Goal: Information Seeking & Learning: Learn about a topic

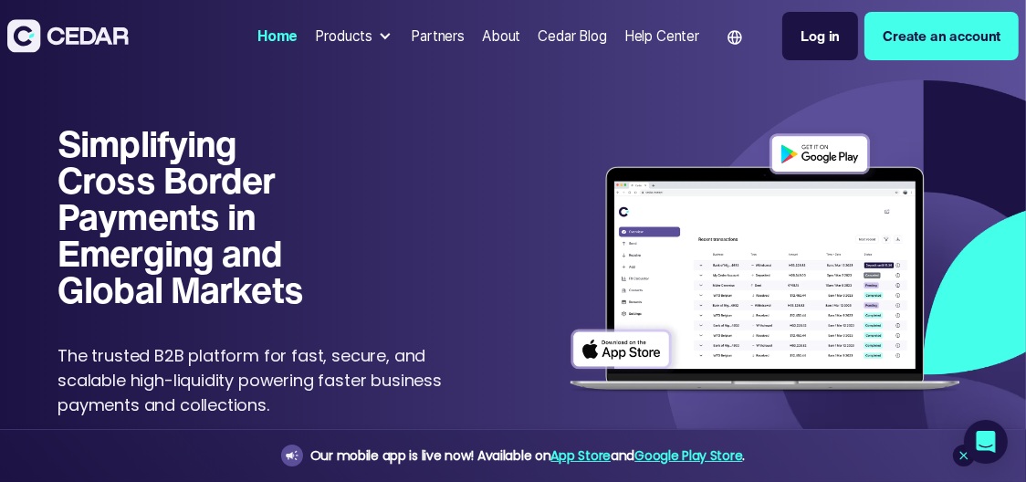
click at [378, 34] on div at bounding box center [385, 36] width 14 height 14
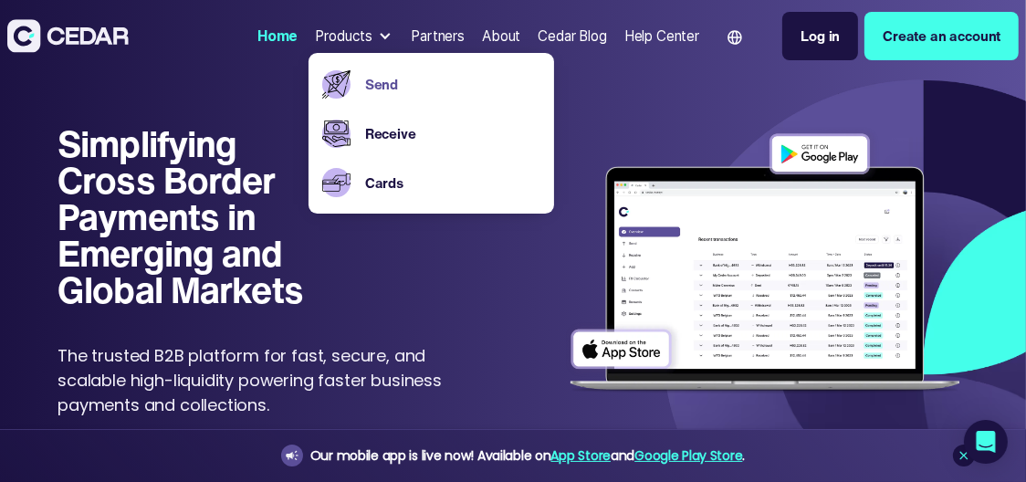
click at [381, 87] on link "Send" at bounding box center [452, 84] width 175 height 21
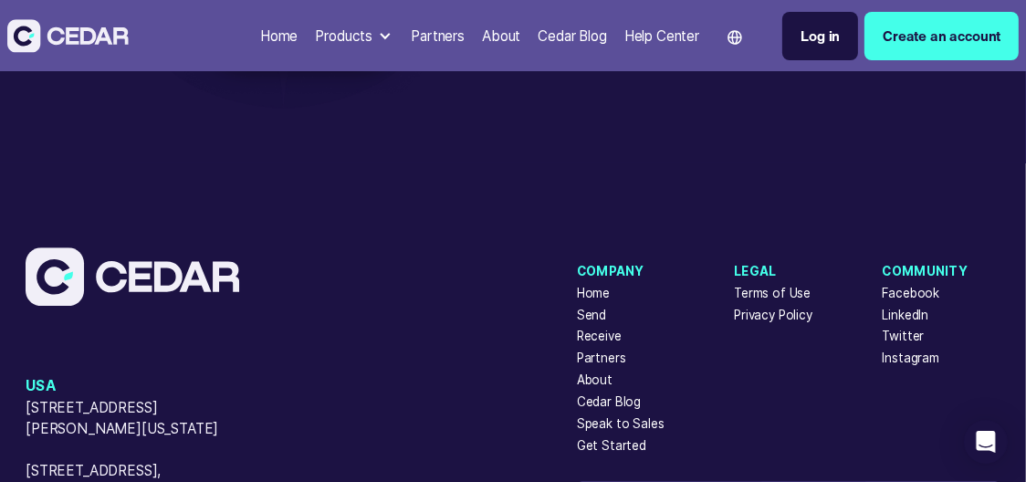
scroll to position [4452, 0]
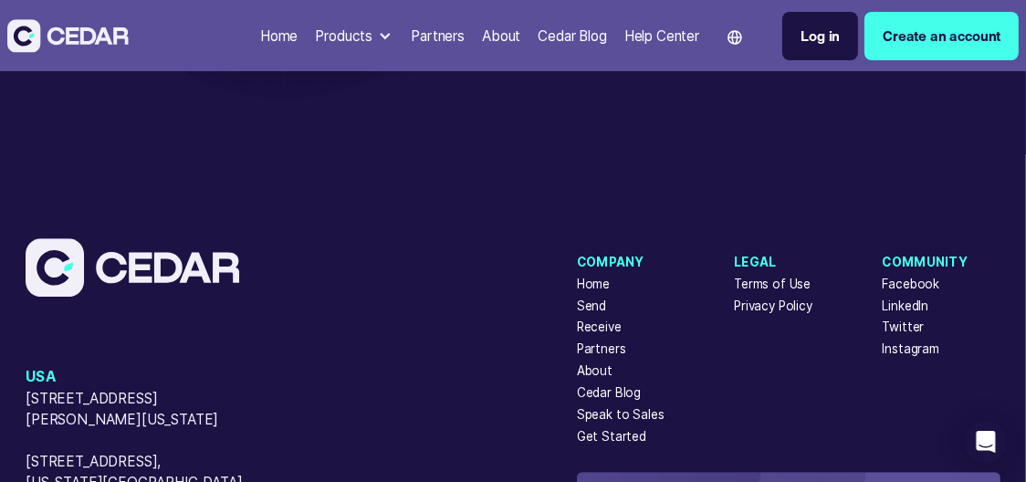
click at [602, 318] on div "Receive" at bounding box center [599, 327] width 45 height 18
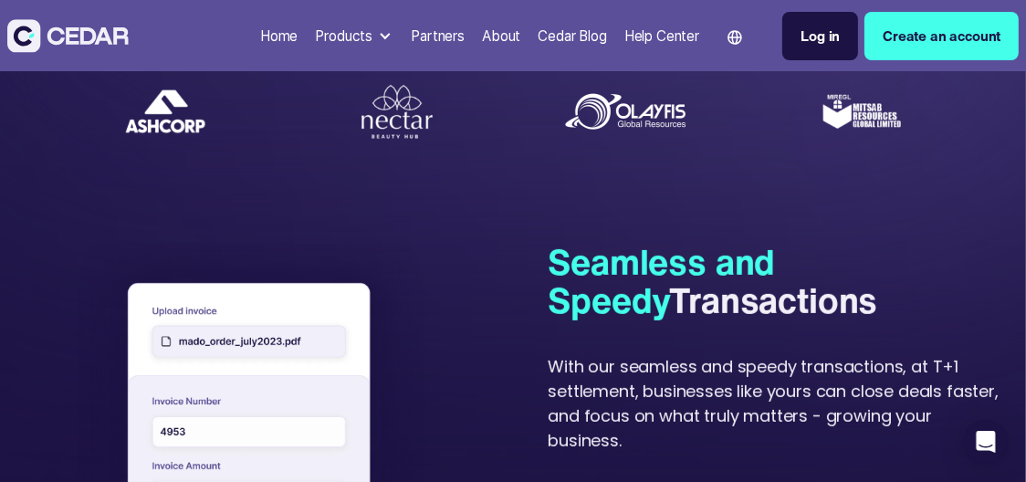
scroll to position [292, 0]
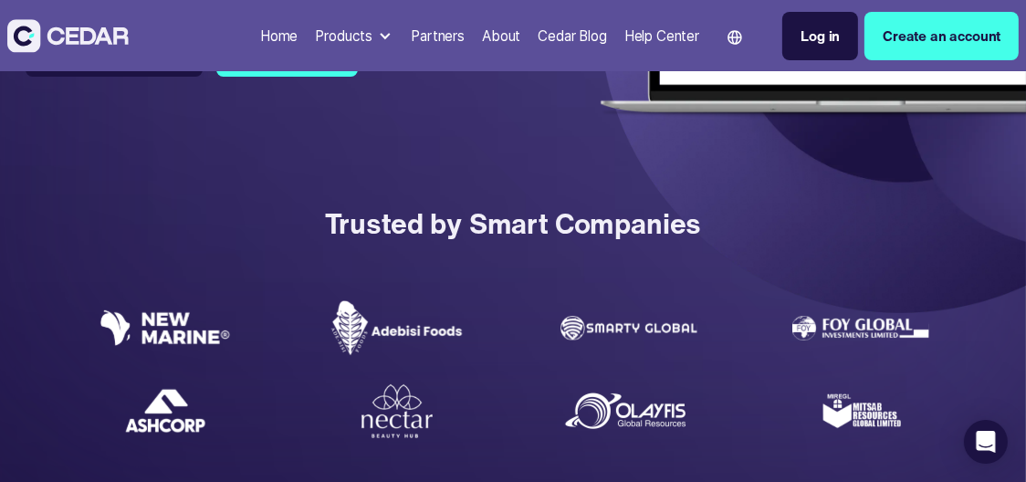
click at [368, 26] on div "Products" at bounding box center [354, 35] width 92 height 35
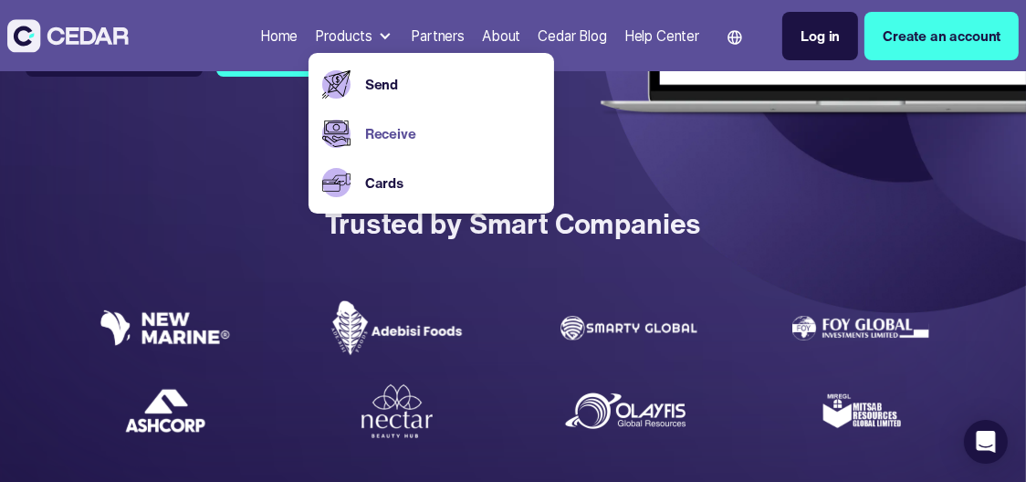
click at [380, 126] on link "Receive" at bounding box center [452, 133] width 175 height 21
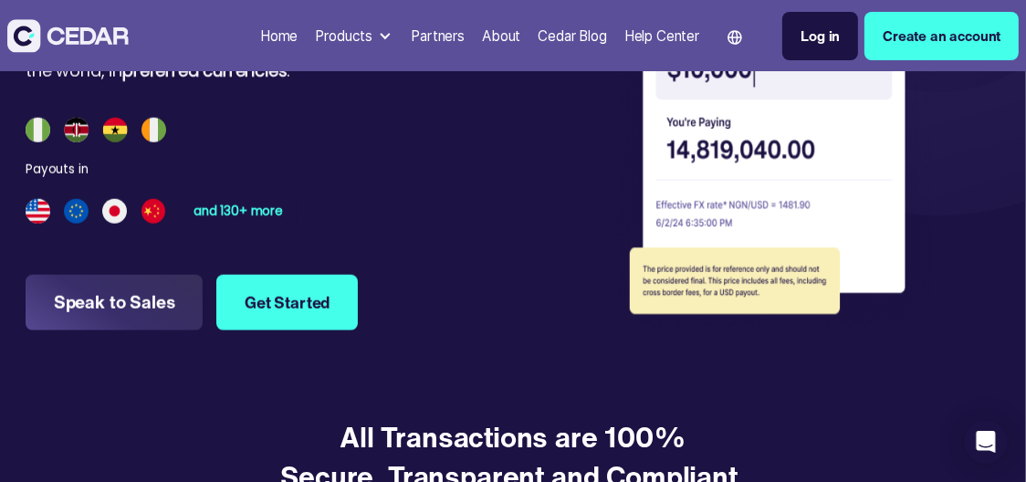
scroll to position [1582, 0]
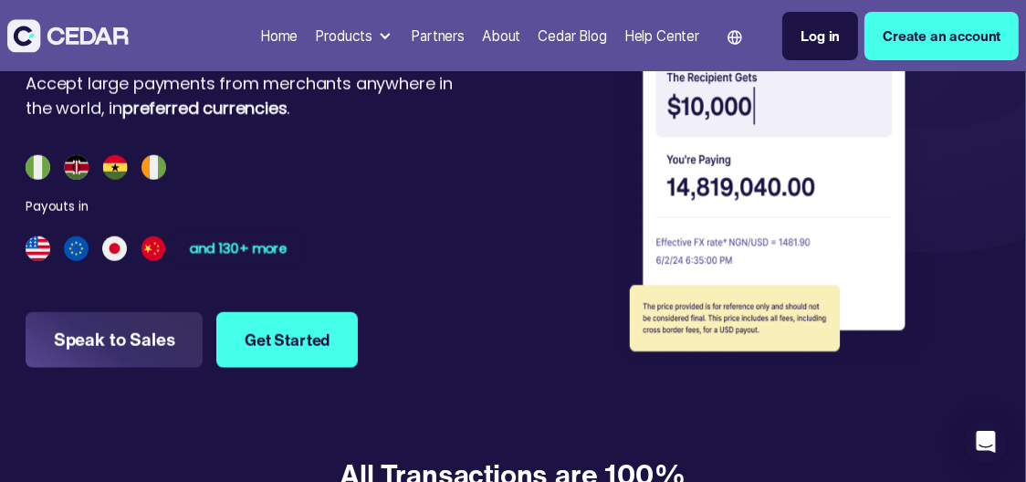
click at [231, 249] on div "and 130+ more" at bounding box center [238, 249] width 99 height 14
click at [214, 108] on strong "preferred currencies" at bounding box center [204, 108] width 165 height 23
click at [271, 247] on div "and 130+ more" at bounding box center [238, 249] width 99 height 14
click at [231, 243] on div "and 130+ more" at bounding box center [238, 249] width 99 height 14
click at [160, 249] on img at bounding box center [153, 248] width 25 height 25
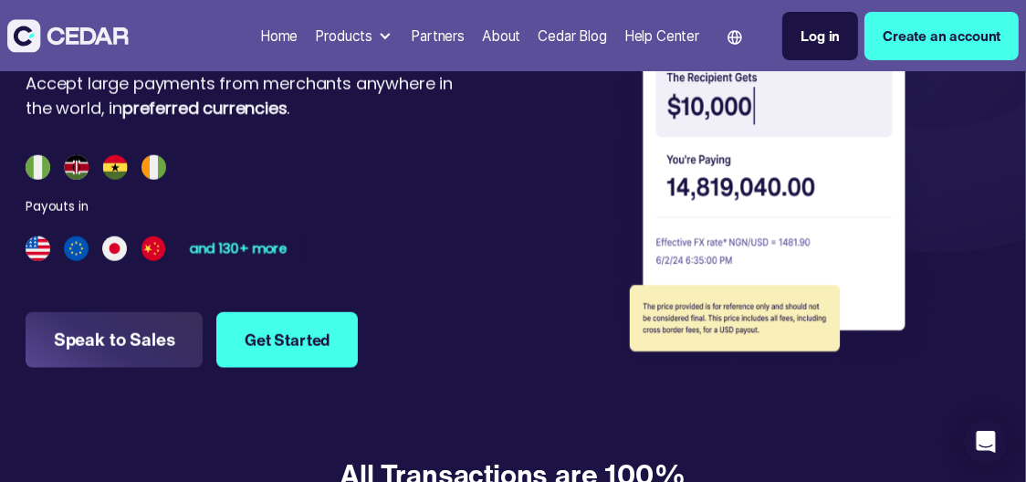
click at [228, 245] on div "and 130+ more" at bounding box center [238, 249] width 99 height 14
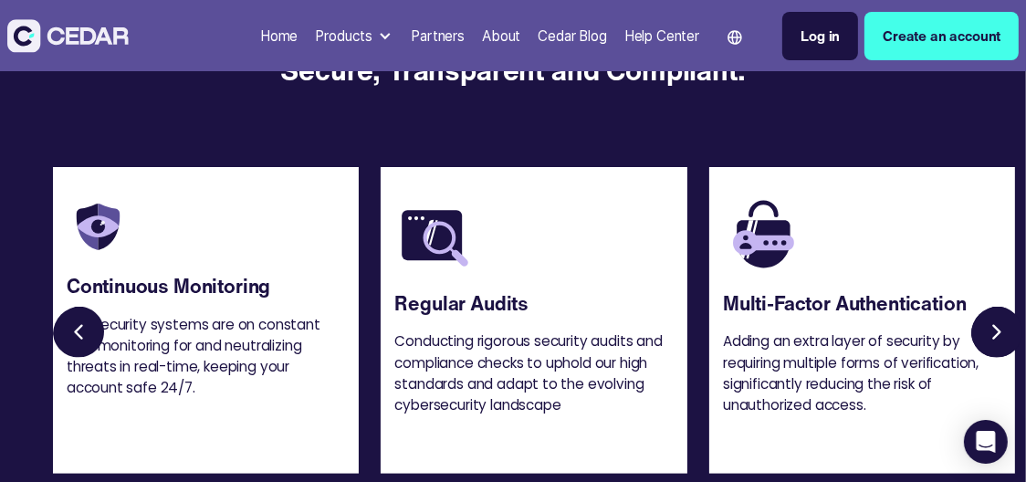
scroll to position [866, 0]
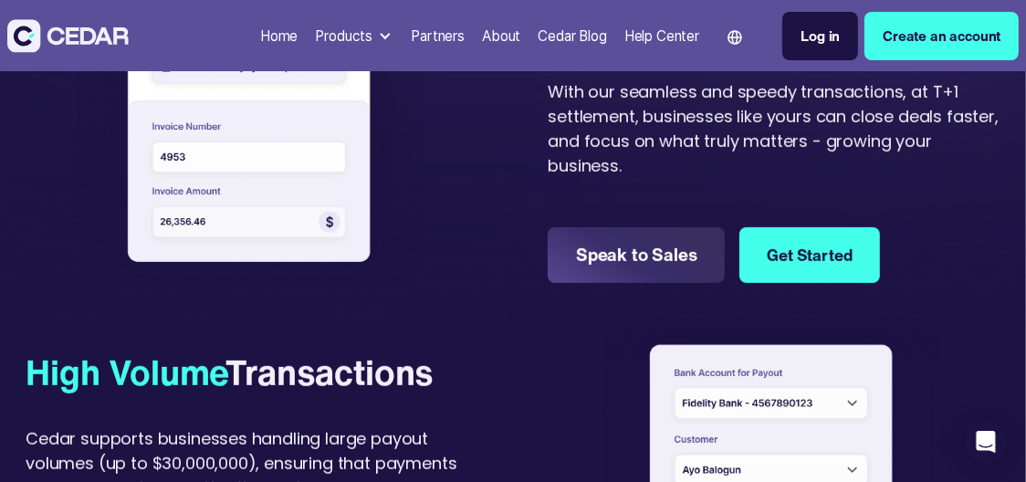
click at [431, 30] on div "Partners" at bounding box center [438, 36] width 54 height 21
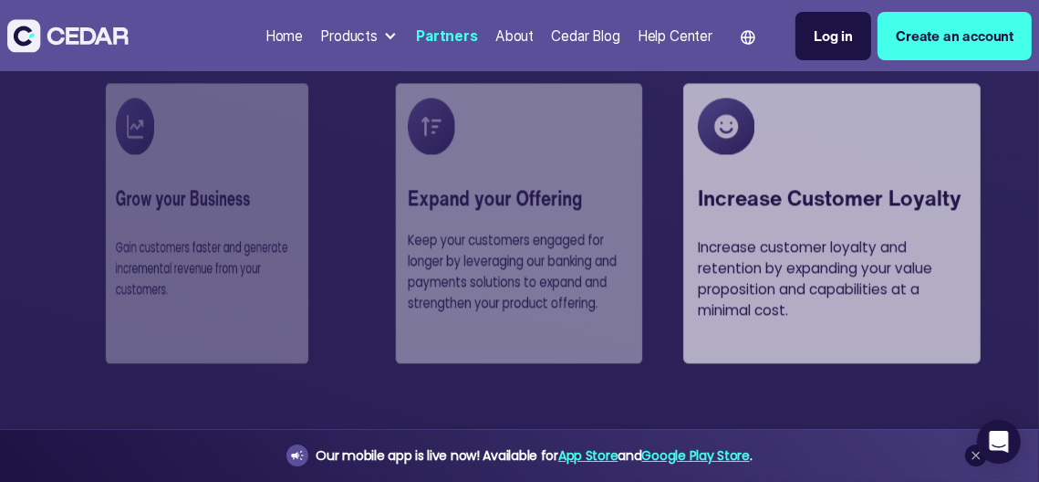
scroll to position [1751, 0]
